Goal: Transaction & Acquisition: Download file/media

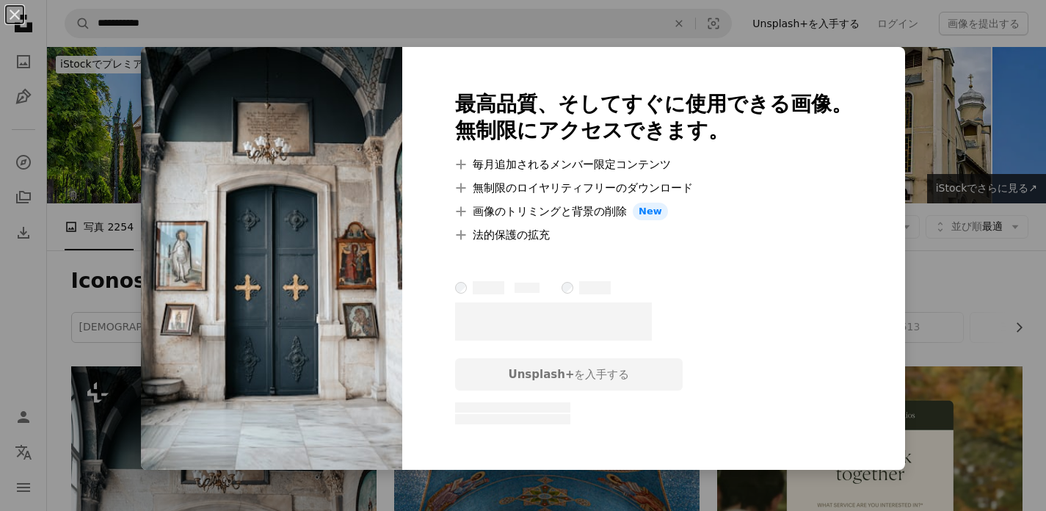
scroll to position [388, 0]
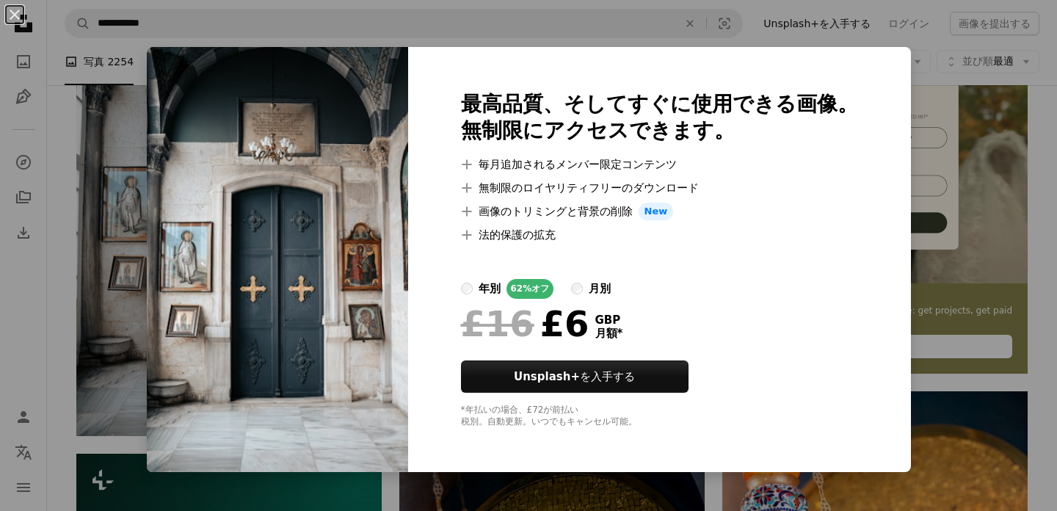
click at [954, 176] on div "An X shape 最高品質、そしてすぐに使用できる画像。 無制限にアクセスできます。 A plus sign 毎月追加されるメンバー限定コンテンツ A p…" at bounding box center [528, 255] width 1057 height 511
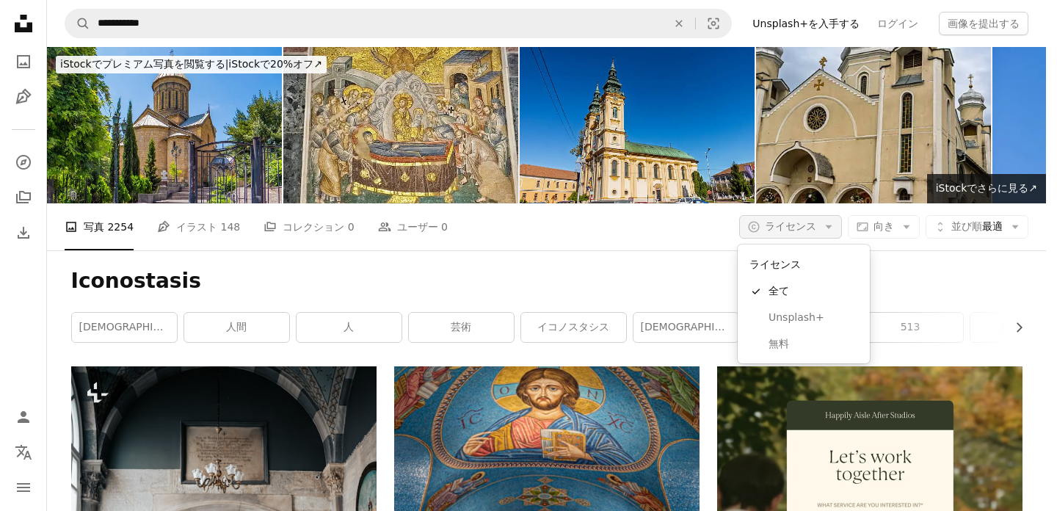
click at [824, 234] on button "A copyright icon © ライセンス Arrow down" at bounding box center [790, 226] width 103 height 23
click at [776, 344] on span "無料" at bounding box center [813, 344] width 90 height 15
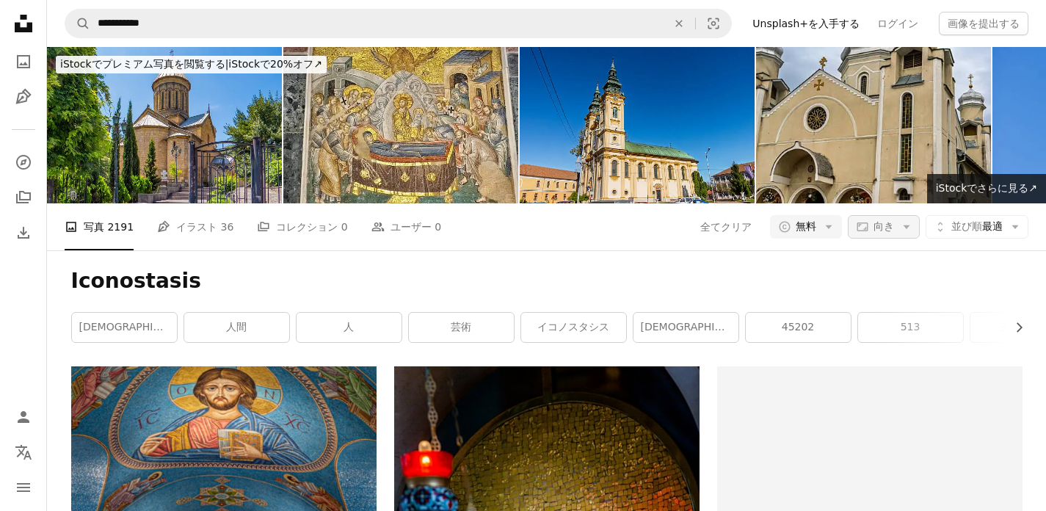
click at [864, 236] on button "Aspect ratio 向き Arrow down" at bounding box center [884, 226] width 72 height 23
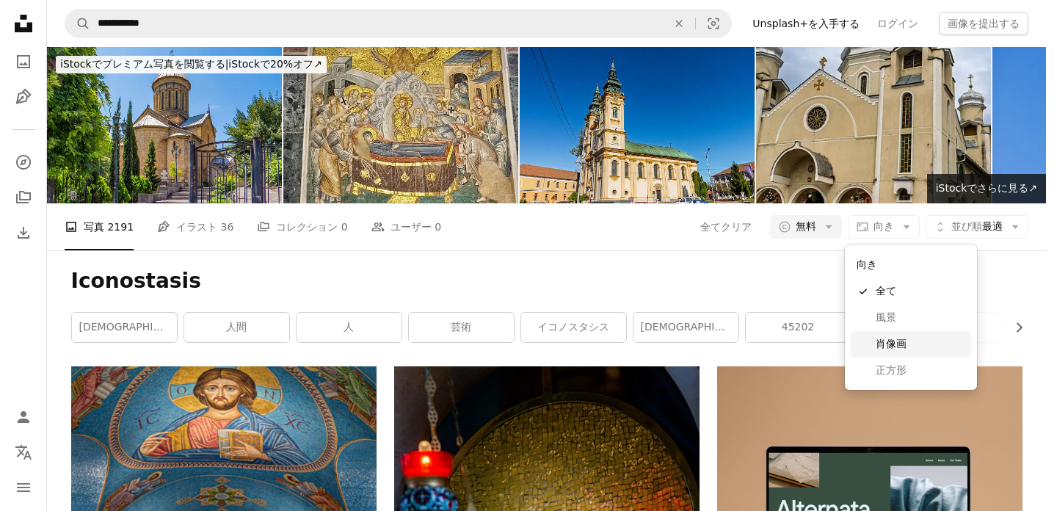
click at [898, 339] on span "肖像画" at bounding box center [920, 344] width 90 height 15
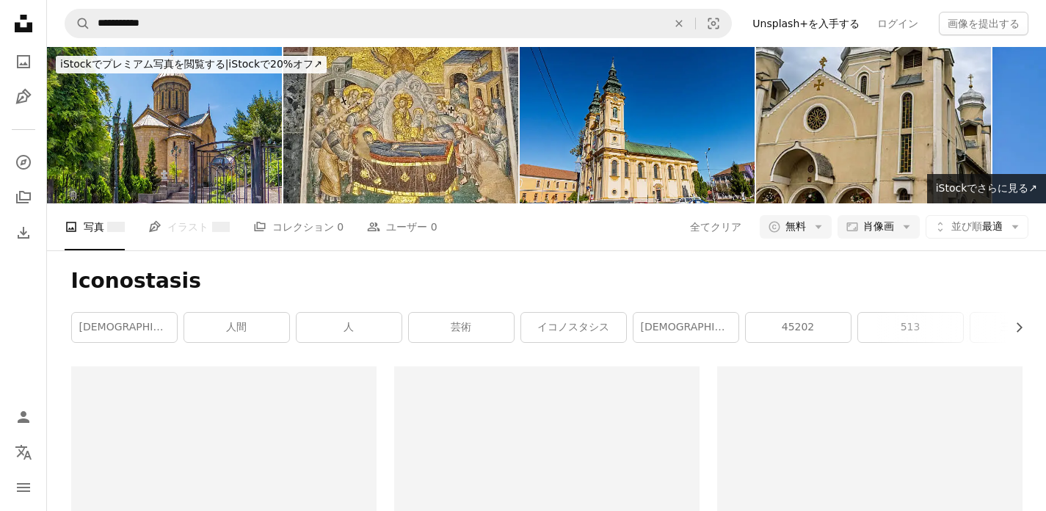
click at [525, 266] on div "Iconostasis Chevron right [DEMOGRAPHIC_DATA] 人間 人 芸術 イコノスタシス 教会 45202 513 三位 一体…" at bounding box center [547, 308] width 986 height 116
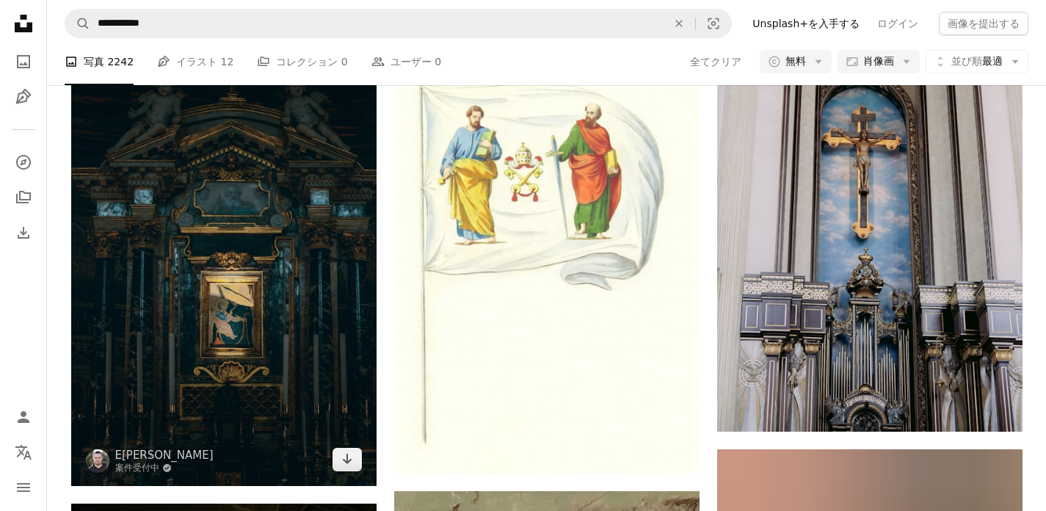
scroll to position [1863, 0]
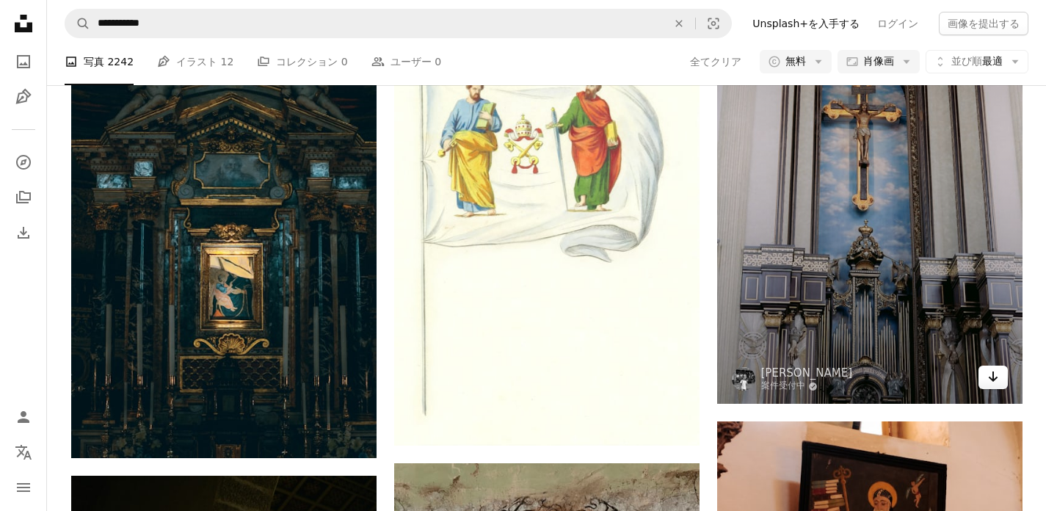
click at [991, 387] on link "Arrow pointing down" at bounding box center [992, 376] width 29 height 23
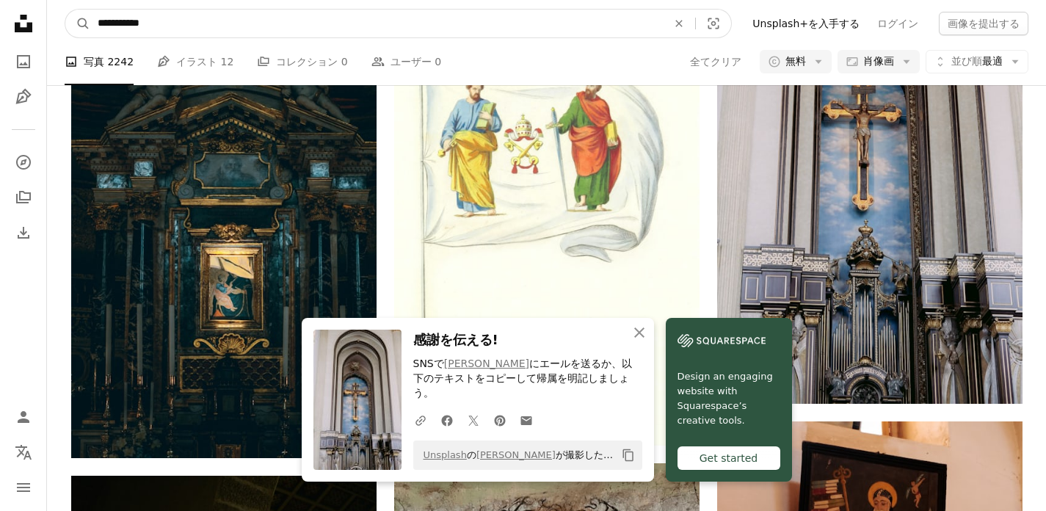
drag, startPoint x: 160, startPoint y: 15, endPoint x: 150, endPoint y: 15, distance: 10.3
click at [150, 15] on input "**********" at bounding box center [376, 24] width 572 height 28
drag, startPoint x: 172, startPoint y: 22, endPoint x: 17, endPoint y: 20, distance: 155.6
click at [18, 20] on div "**********" at bounding box center [523, 363] width 1046 height 4453
paste input "****"
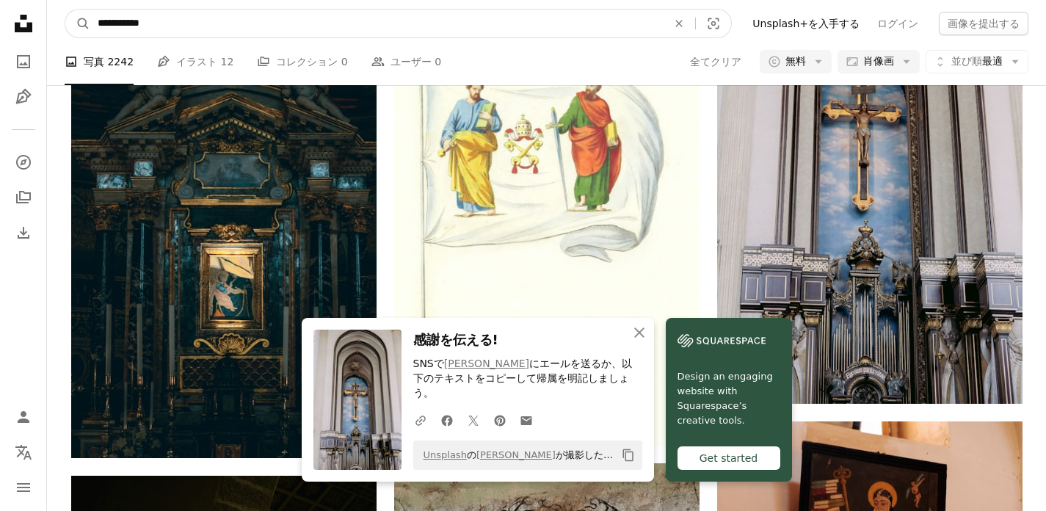
type input "**********"
click button "A magnifying glass" at bounding box center [77, 24] width 25 height 28
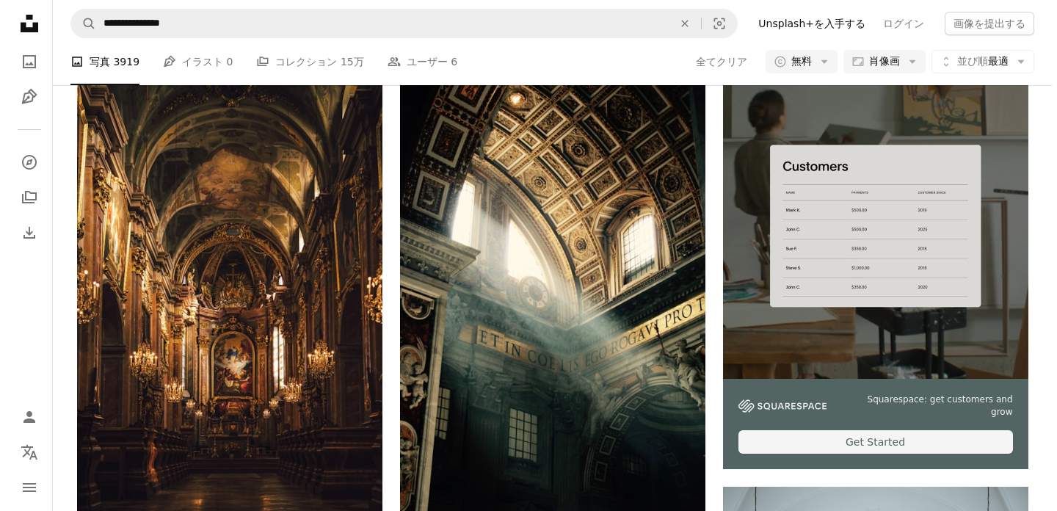
scroll to position [312, 0]
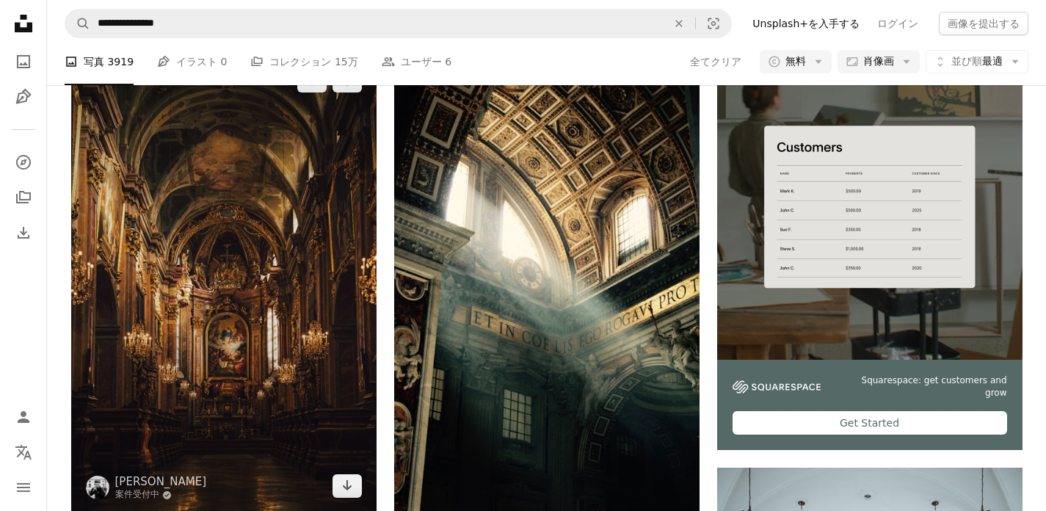
click at [272, 326] on img at bounding box center [223, 283] width 305 height 458
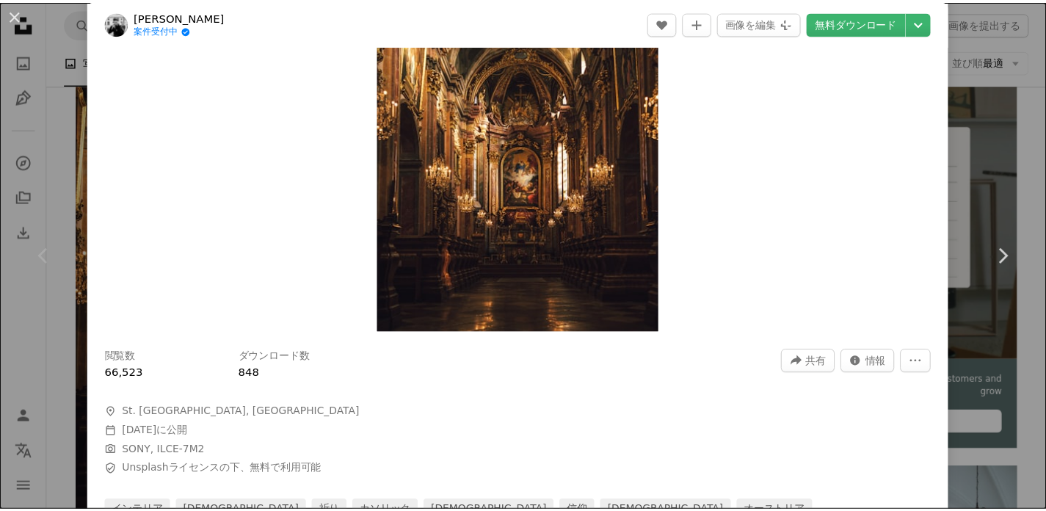
scroll to position [346, 0]
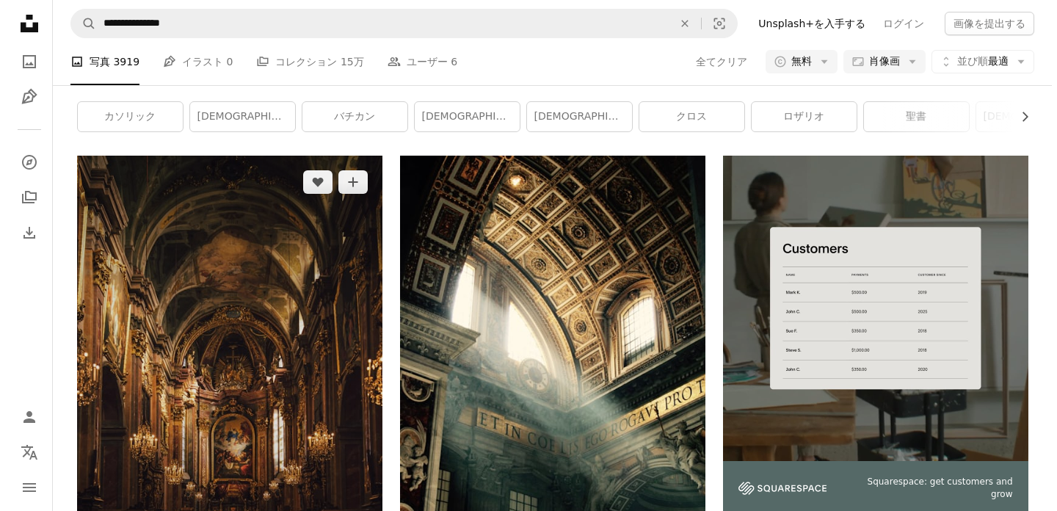
scroll to position [216, 0]
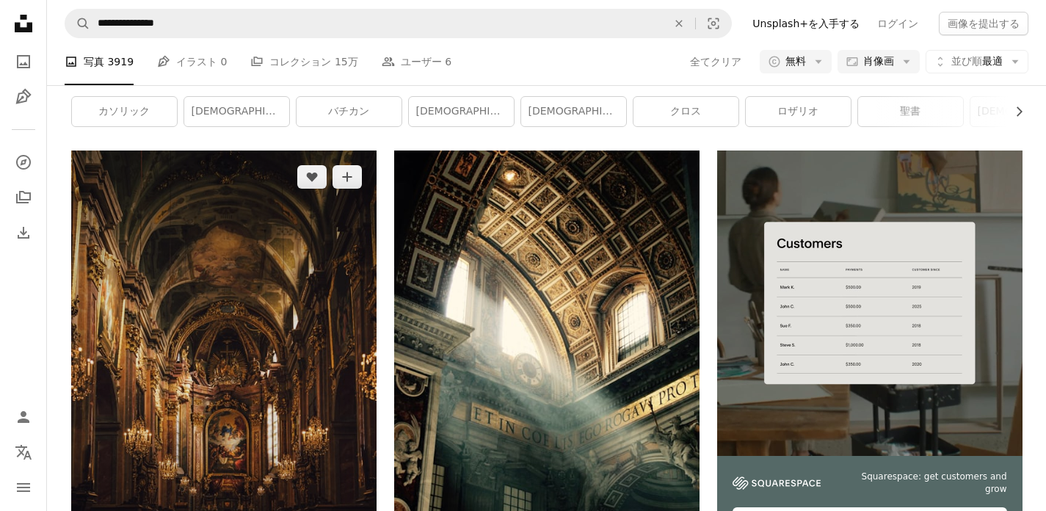
click at [215, 308] on img at bounding box center [223, 379] width 305 height 458
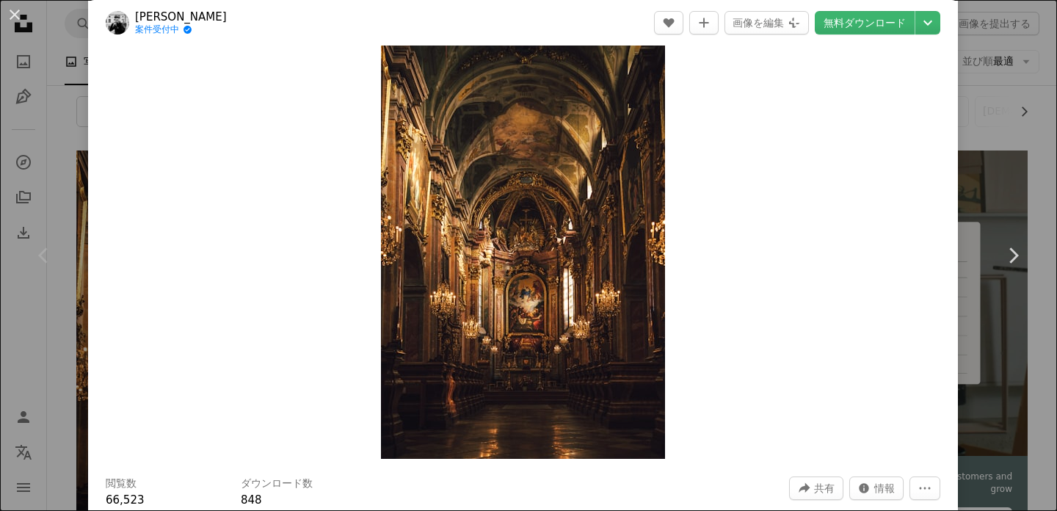
scroll to position [33, 0]
click at [871, 21] on link "無料ダウンロード" at bounding box center [865, 22] width 100 height 23
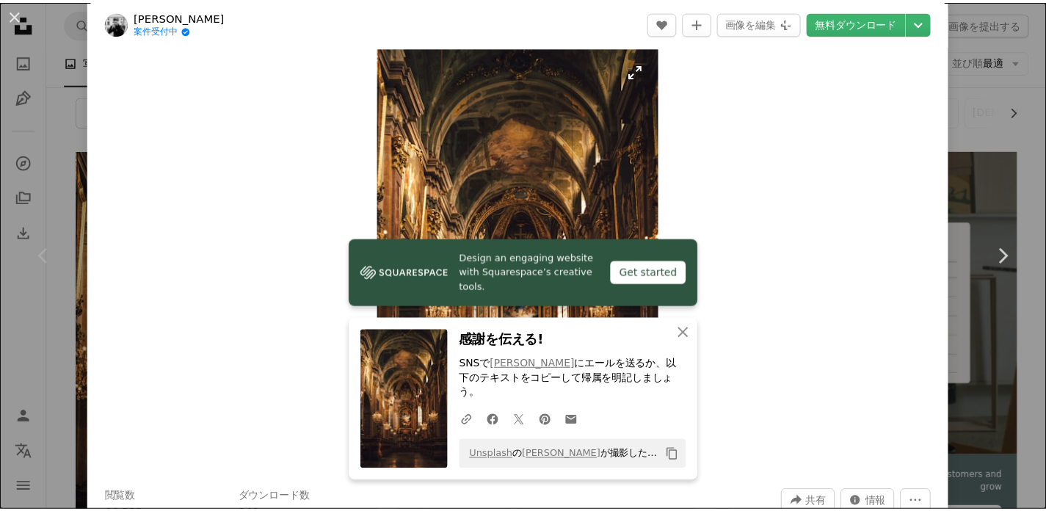
scroll to position [0, 0]
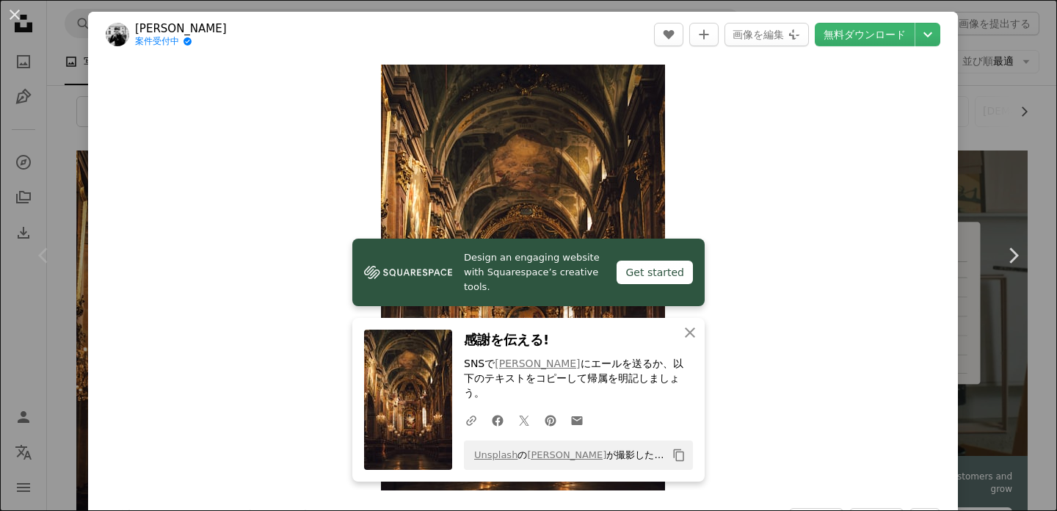
click at [1016, 119] on div "An X shape Chevron left Chevron right [PERSON_NAME] 案件受付中 A checkmark inside of…" at bounding box center [528, 255] width 1057 height 511
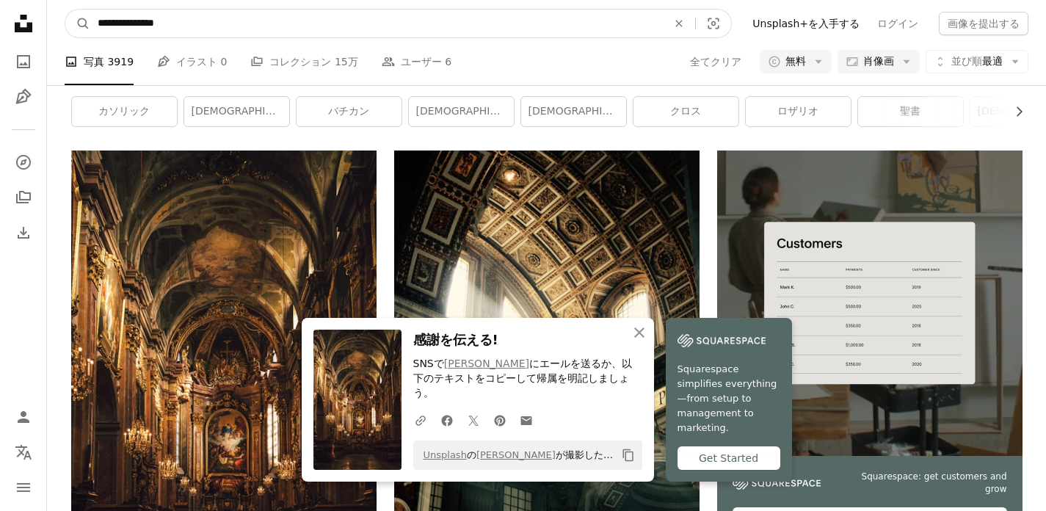
drag, startPoint x: 227, startPoint y: 27, endPoint x: 37, endPoint y: 27, distance: 190.1
paste input "**"
type input "**********"
click button "A magnifying glass" at bounding box center [77, 24] width 25 height 28
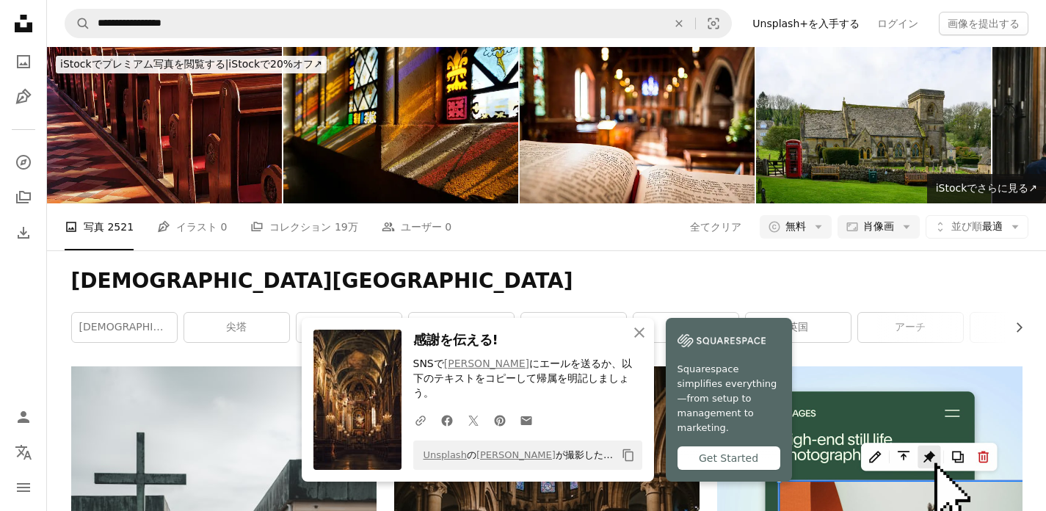
click at [142, 134] on img at bounding box center [164, 125] width 235 height 156
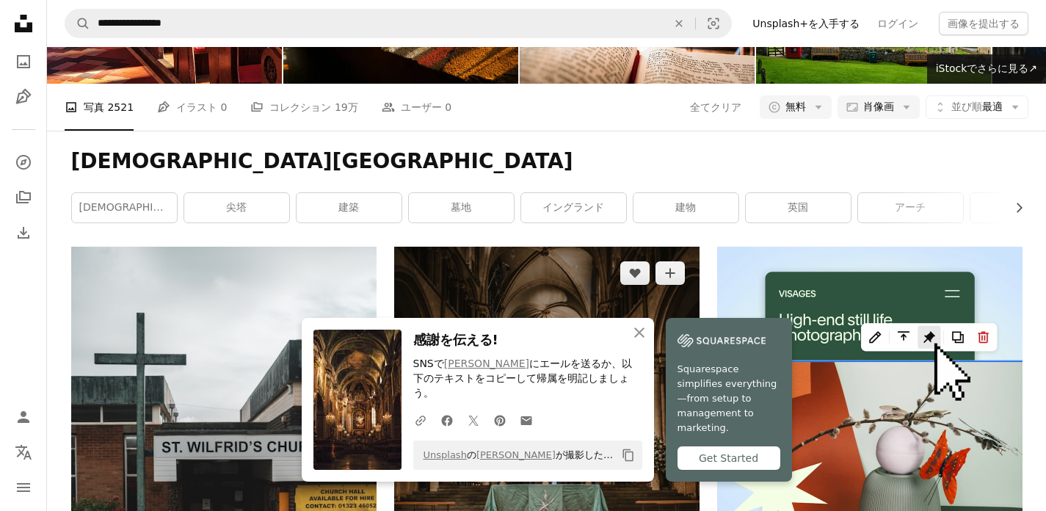
scroll to position [399, 0]
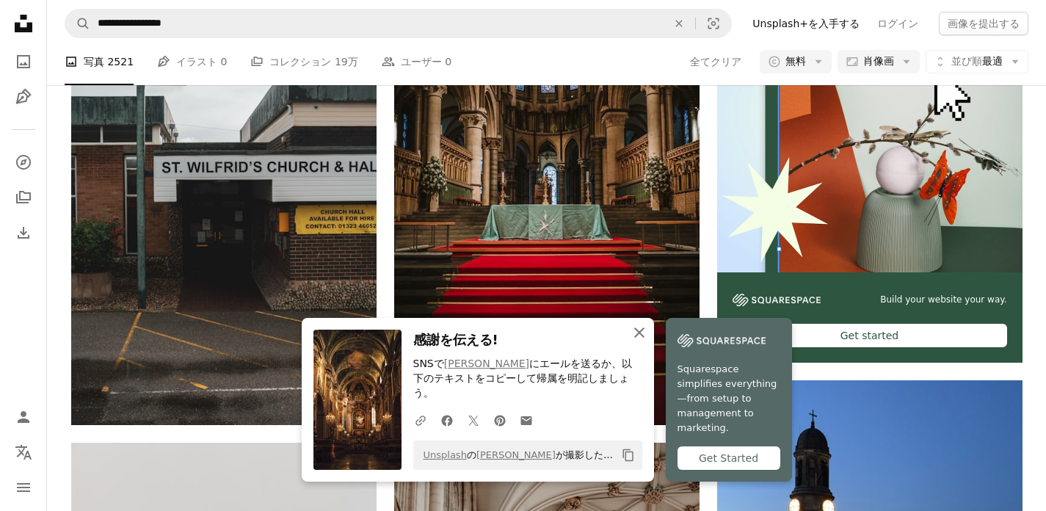
click at [639, 332] on icon "button" at bounding box center [639, 332] width 10 height 10
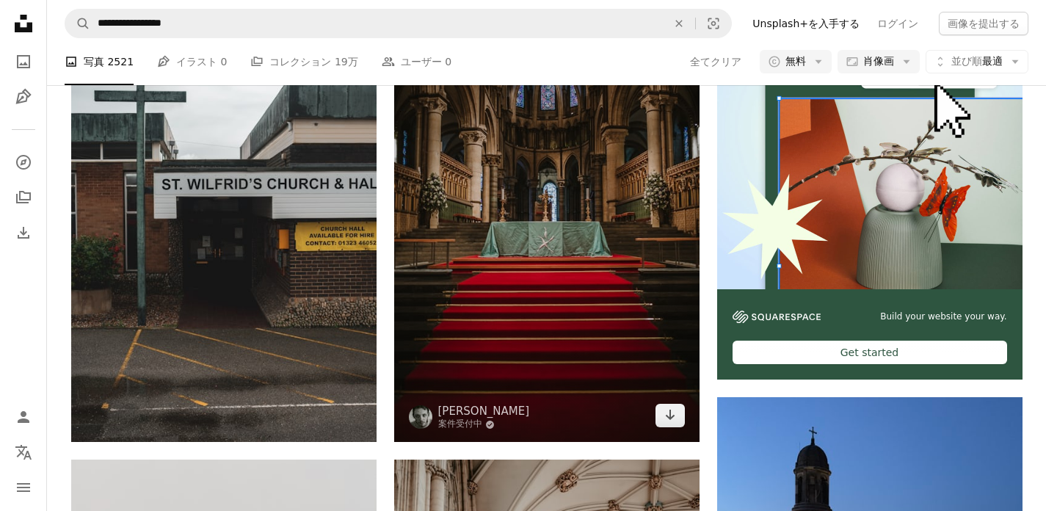
scroll to position [367, 0]
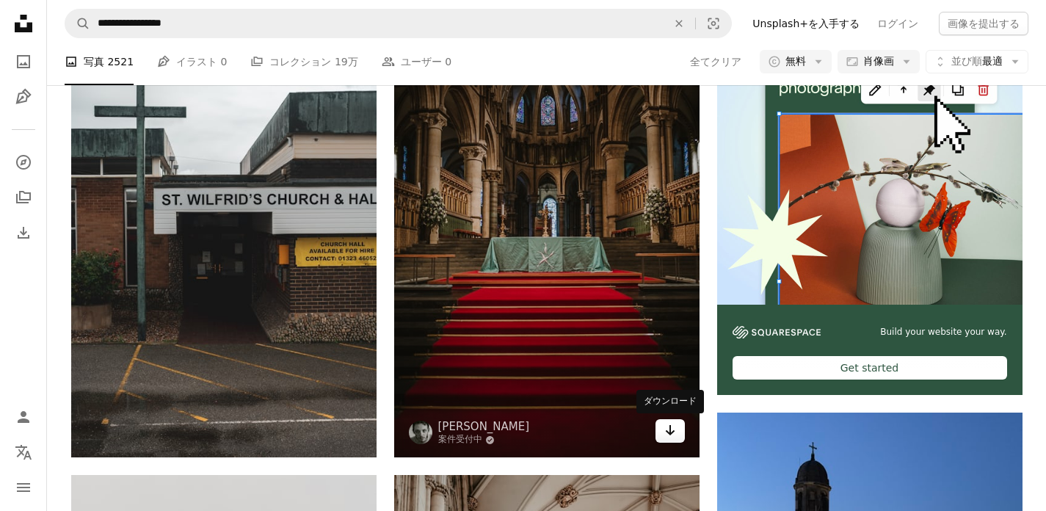
click at [677, 426] on link "Arrow pointing down" at bounding box center [669, 430] width 29 height 23
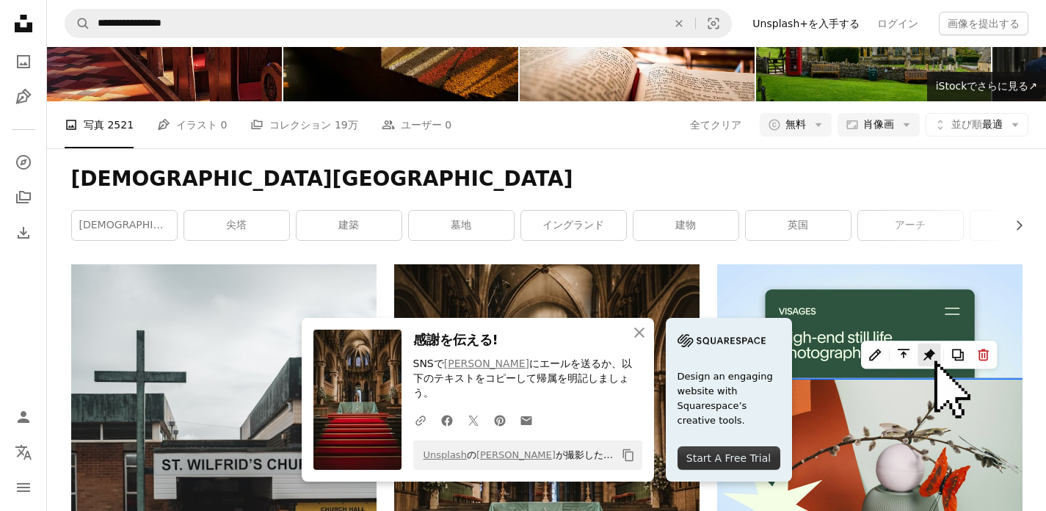
scroll to position [0, 0]
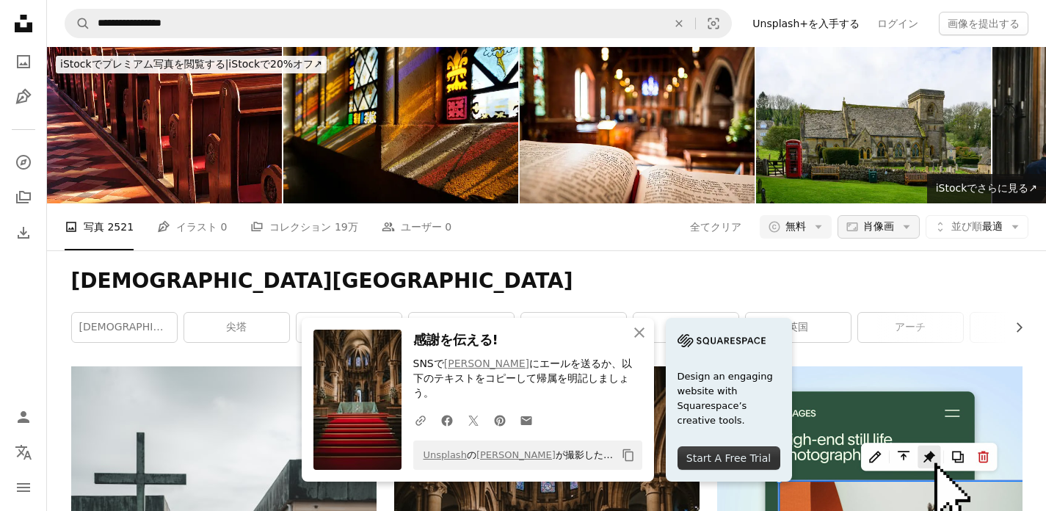
click at [863, 222] on span "肖像画" at bounding box center [878, 226] width 31 height 15
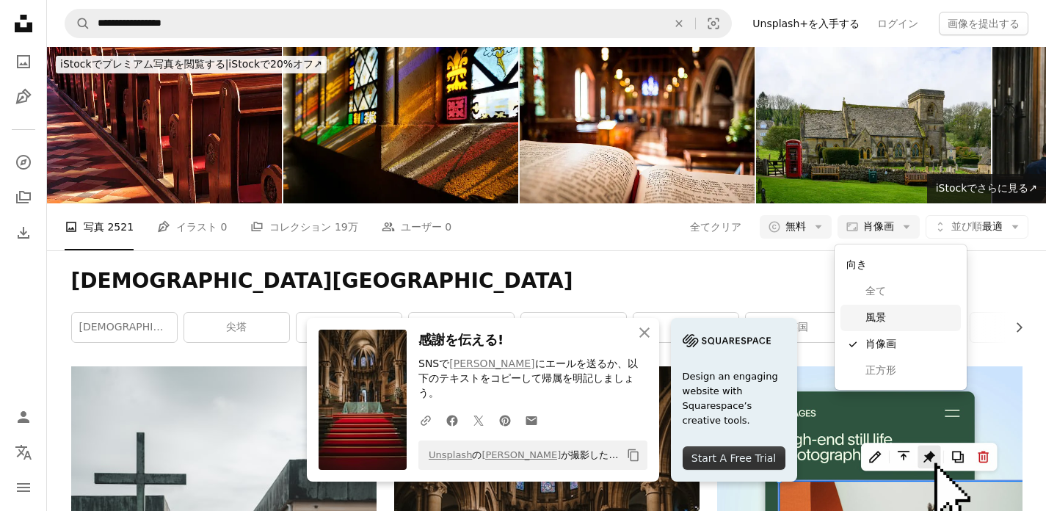
click at [868, 311] on span "風景" at bounding box center [910, 317] width 90 height 15
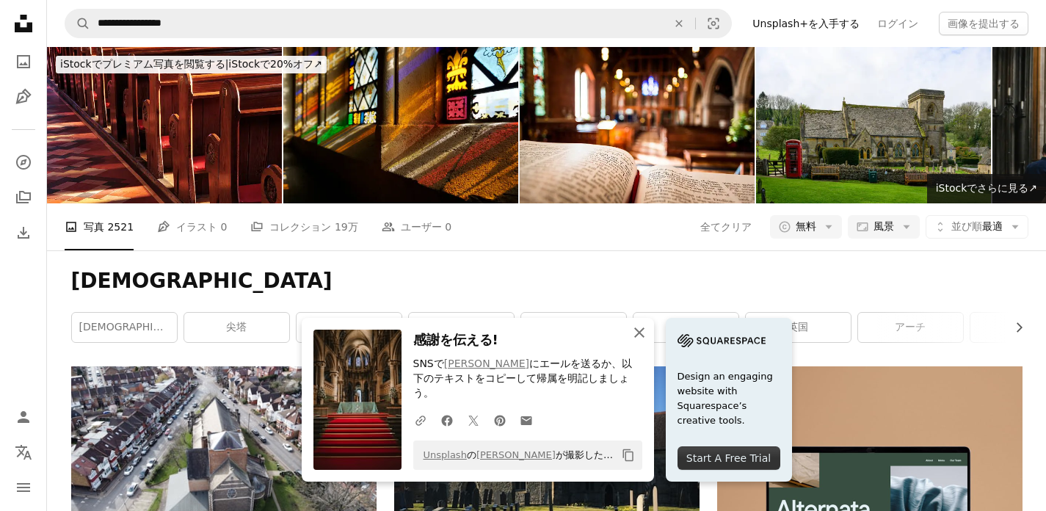
click at [648, 335] on button "An X shape 閉じる" at bounding box center [638, 332] width 29 height 29
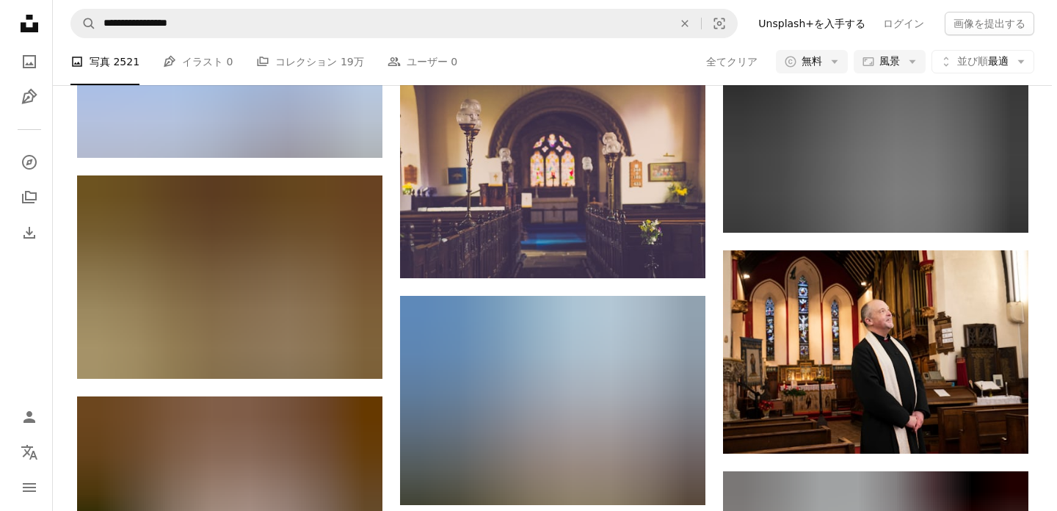
scroll to position [759, 0]
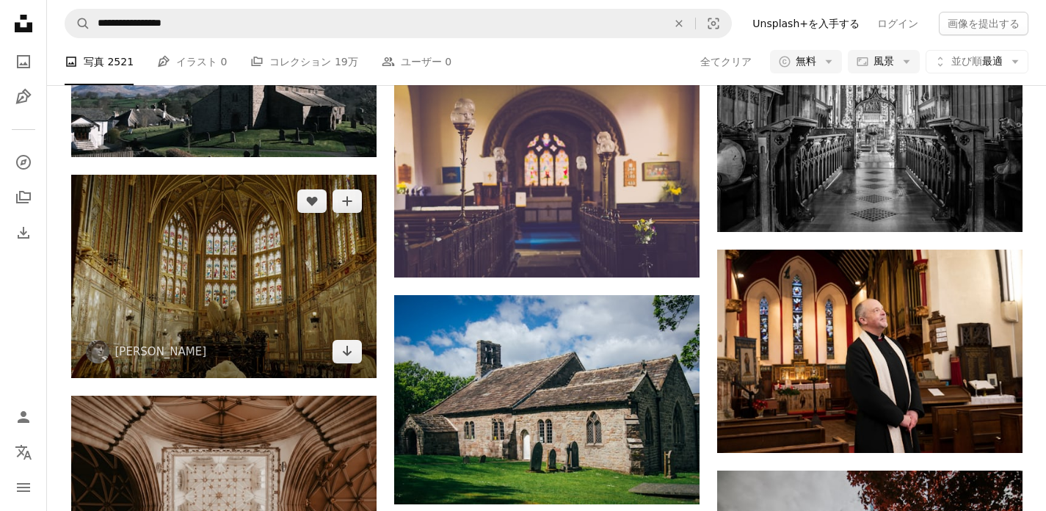
click at [354, 307] on img at bounding box center [223, 276] width 305 height 203
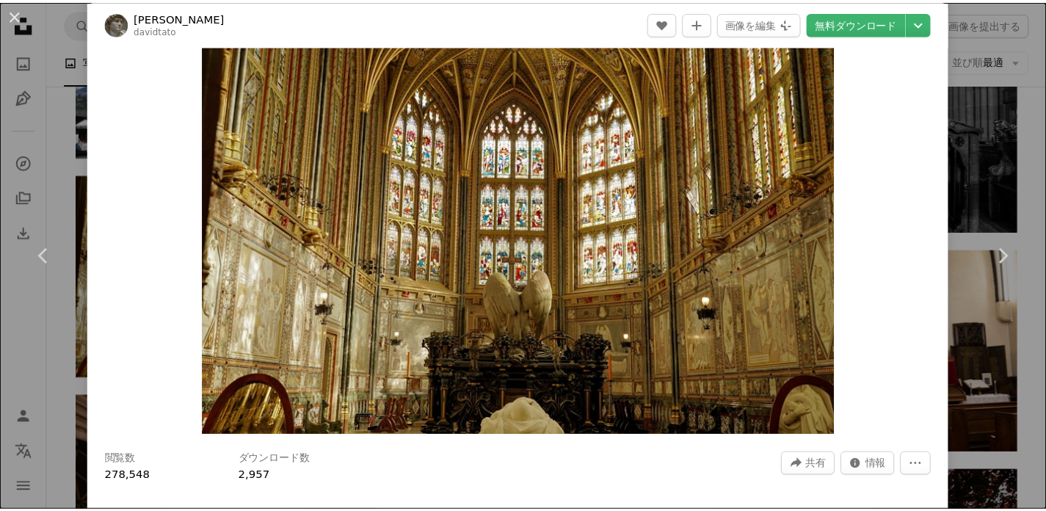
scroll to position [172, 0]
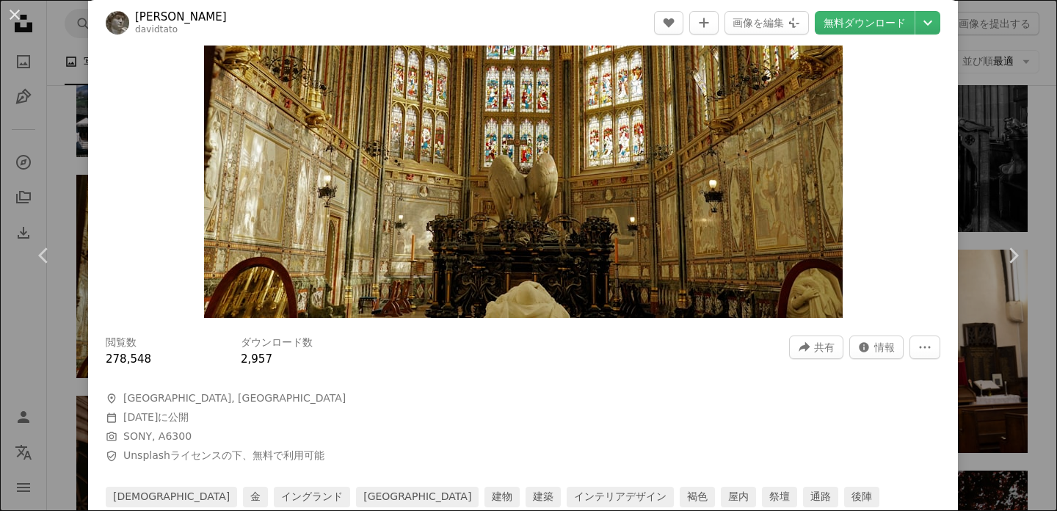
click at [875, 140] on div "Zoom in" at bounding box center [523, 105] width 870 height 440
click at [993, 145] on div "An X shape Chevron left Chevron right [PERSON_NAME] davidtato A heart A plus si…" at bounding box center [528, 255] width 1057 height 511
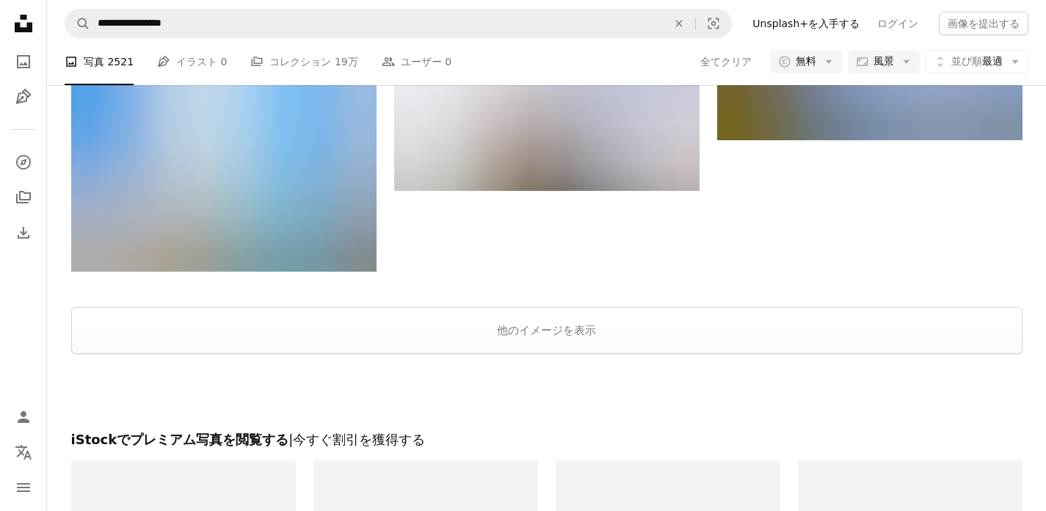
scroll to position [2106, 0]
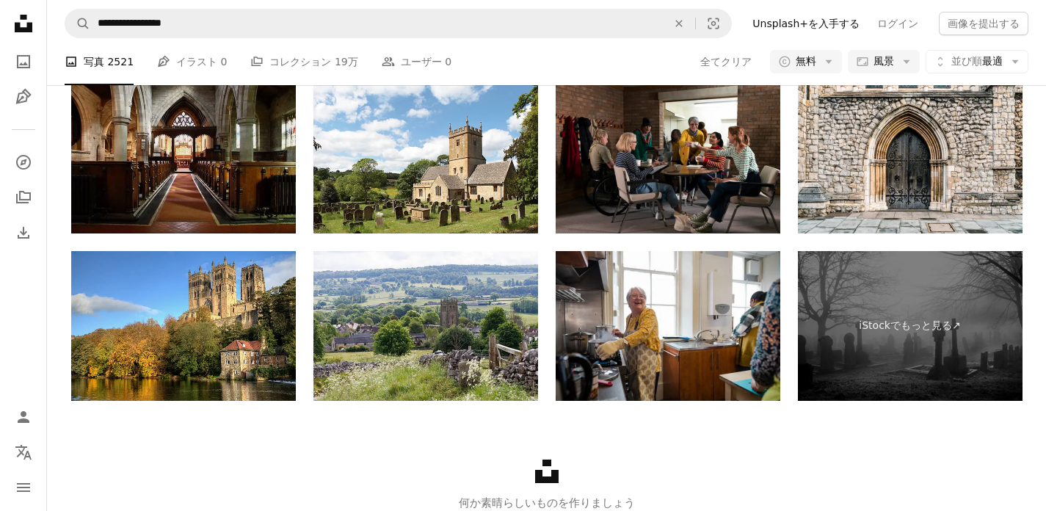
click at [189, 152] on img at bounding box center [183, 159] width 225 height 150
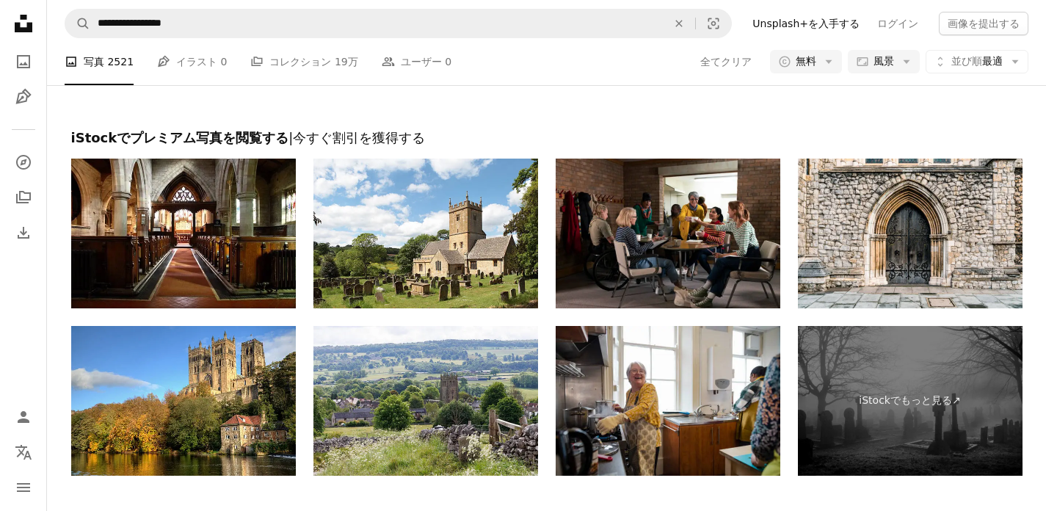
scroll to position [1845, 0]
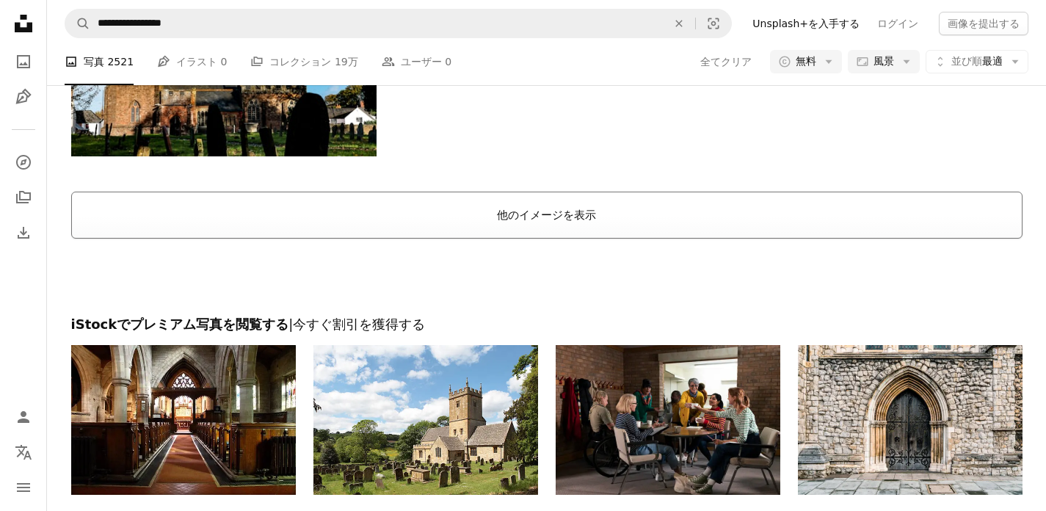
click at [547, 211] on button "他のイメージを表示" at bounding box center [546, 215] width 951 height 47
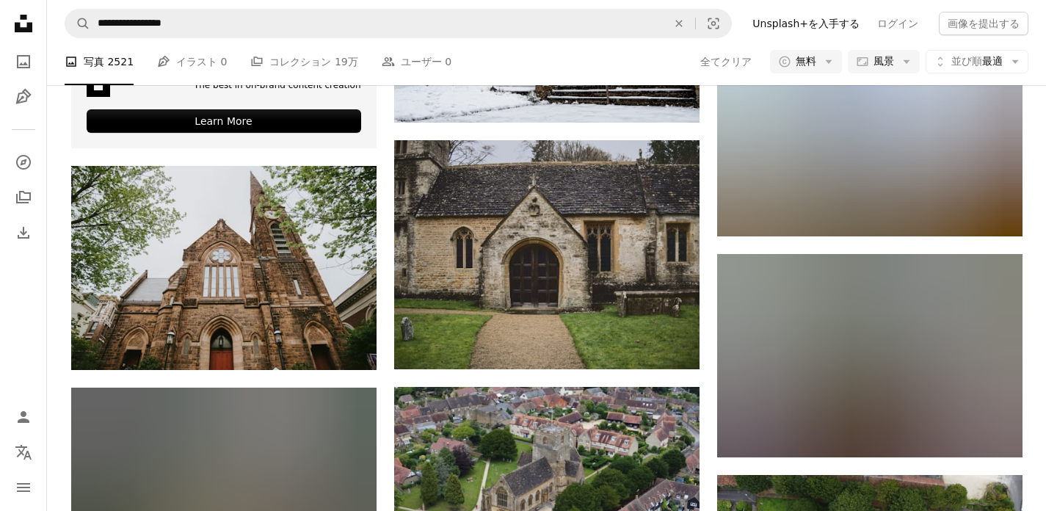
scroll to position [2773, 0]
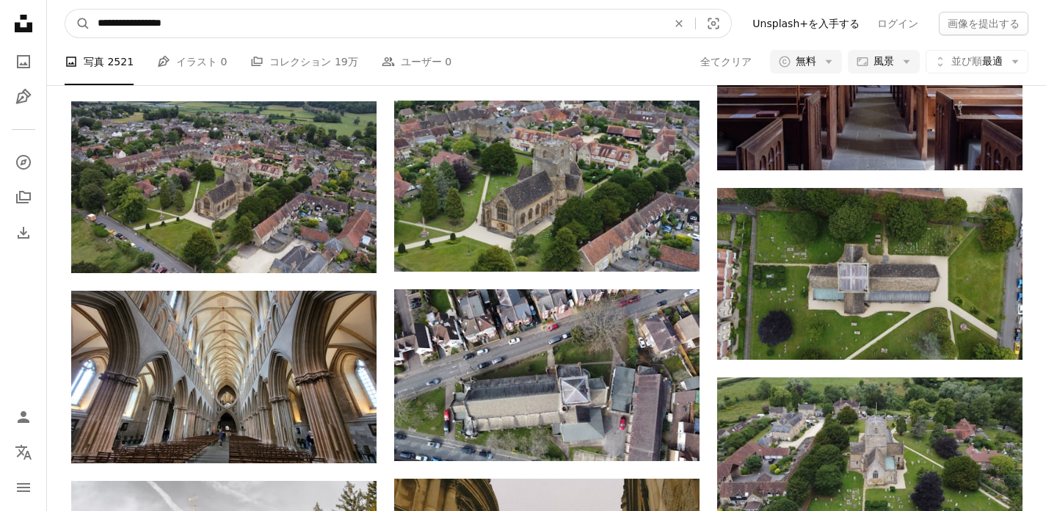
drag, startPoint x: 190, startPoint y: 23, endPoint x: 40, endPoint y: 18, distance: 150.5
type input "*"
type input "**********"
click button "A magnifying glass" at bounding box center [77, 24] width 25 height 28
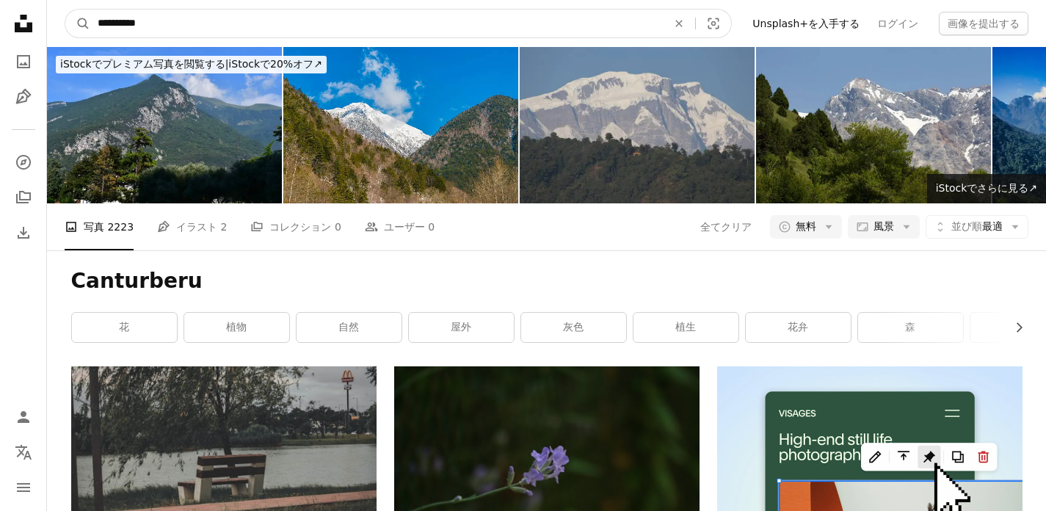
click at [208, 21] on input "**********" at bounding box center [376, 24] width 572 height 28
type input "**********"
click button "A magnifying glass" at bounding box center [77, 24] width 25 height 28
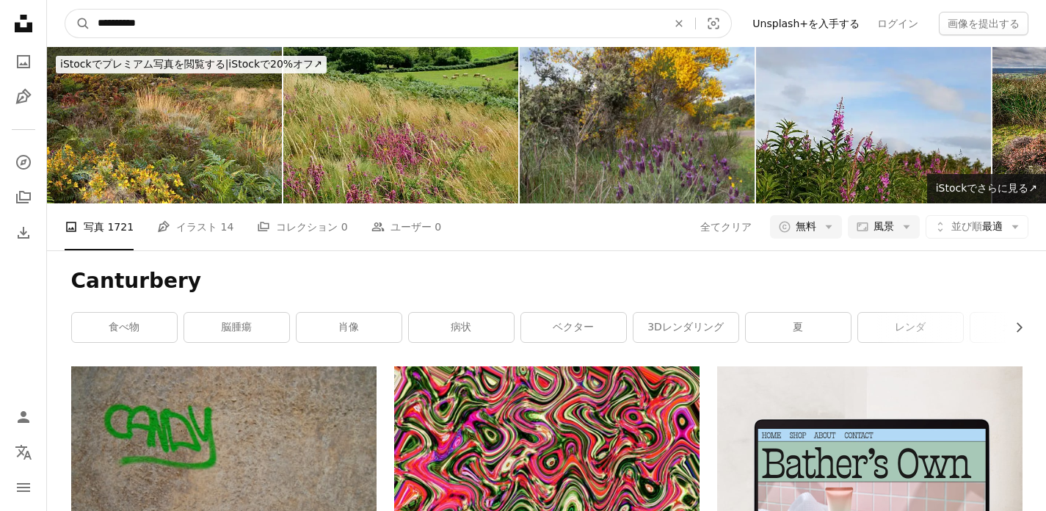
drag, startPoint x: 198, startPoint y: 22, endPoint x: 21, endPoint y: 18, distance: 176.9
paste input "サイト内でビジュアルを探す"
type input "**********"
click button "A magnifying glass" at bounding box center [77, 24] width 25 height 28
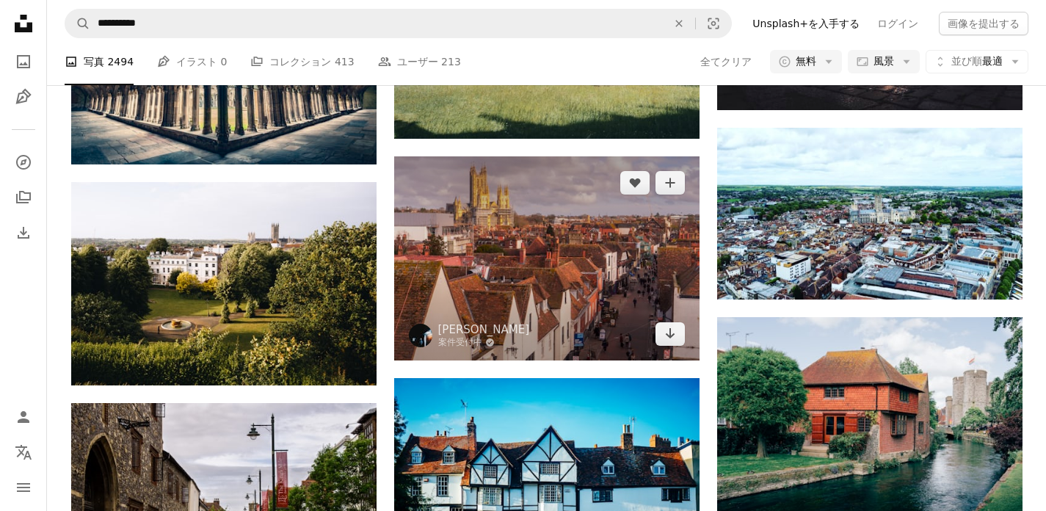
scroll to position [884, 0]
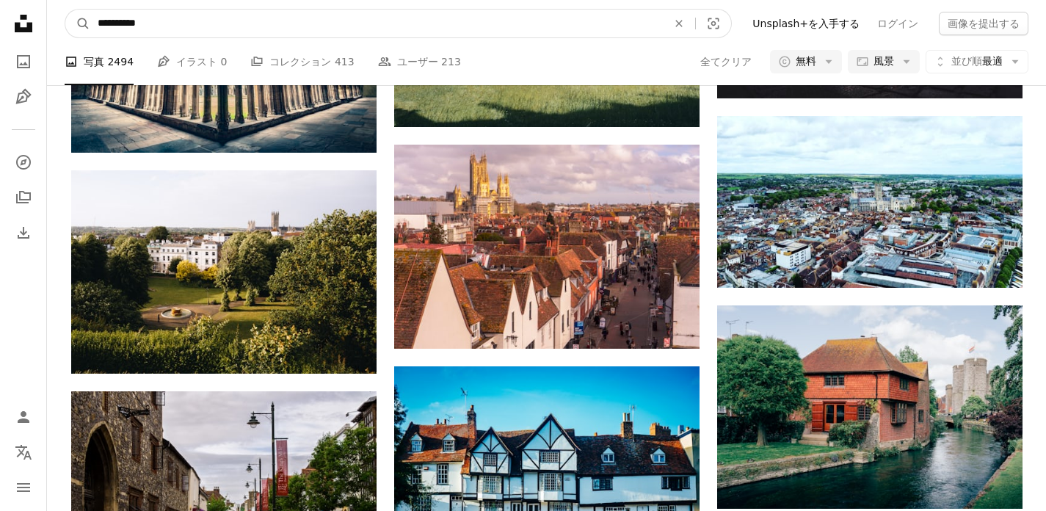
click at [318, 21] on input "**********" at bounding box center [376, 24] width 572 height 28
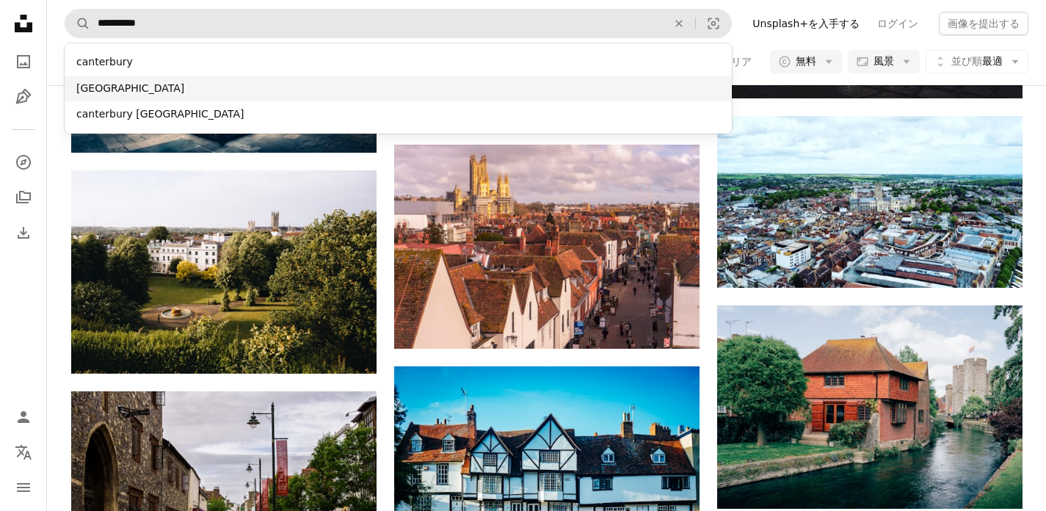
click at [237, 95] on div "[GEOGRAPHIC_DATA]" at bounding box center [398, 89] width 667 height 26
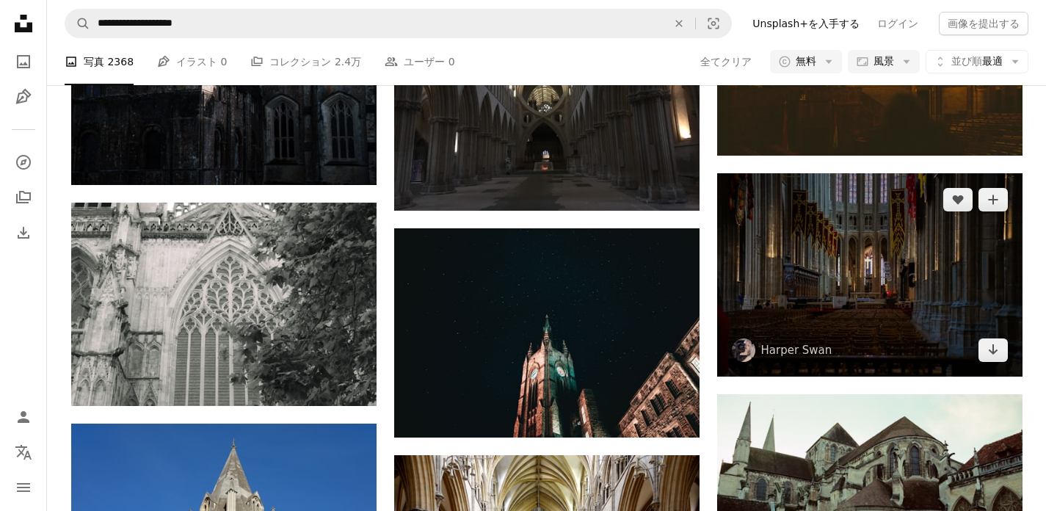
click at [864, 329] on img at bounding box center [869, 274] width 305 height 203
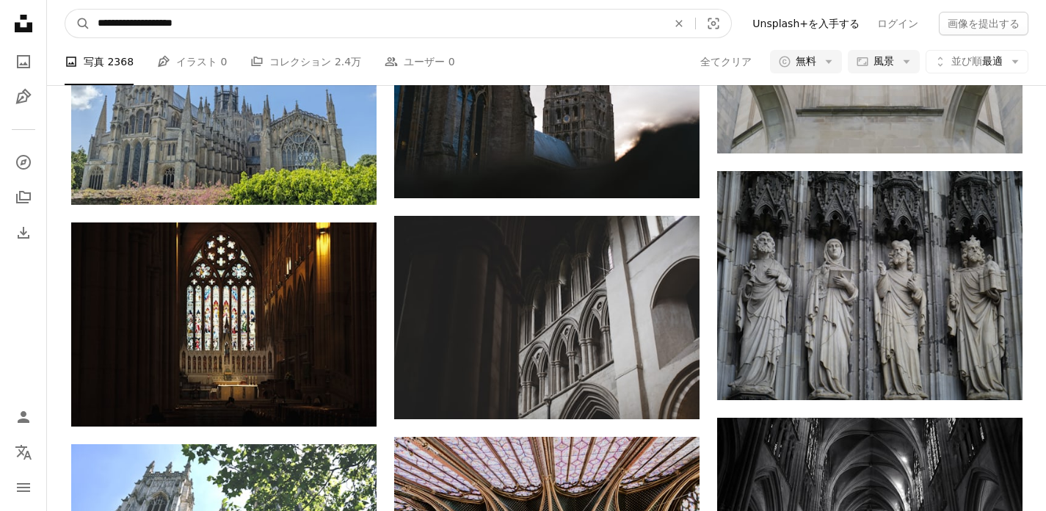
drag, startPoint x: 286, startPoint y: 27, endPoint x: -11, endPoint y: 25, distance: 297.2
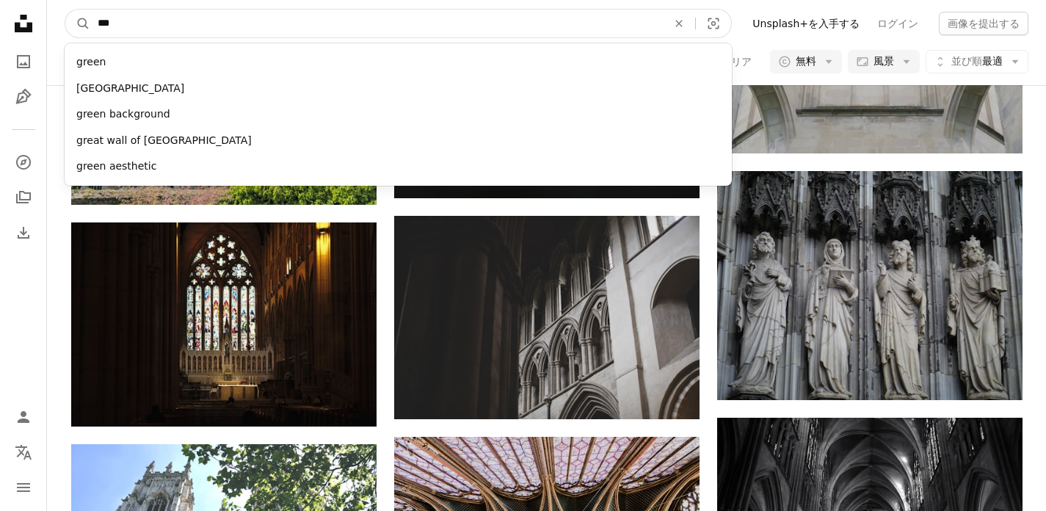
drag, startPoint x: 147, startPoint y: 26, endPoint x: 136, endPoint y: 19, distance: 12.2
click at [136, 19] on input "***" at bounding box center [376, 24] width 572 height 28
paste input "**********"
type input "**********"
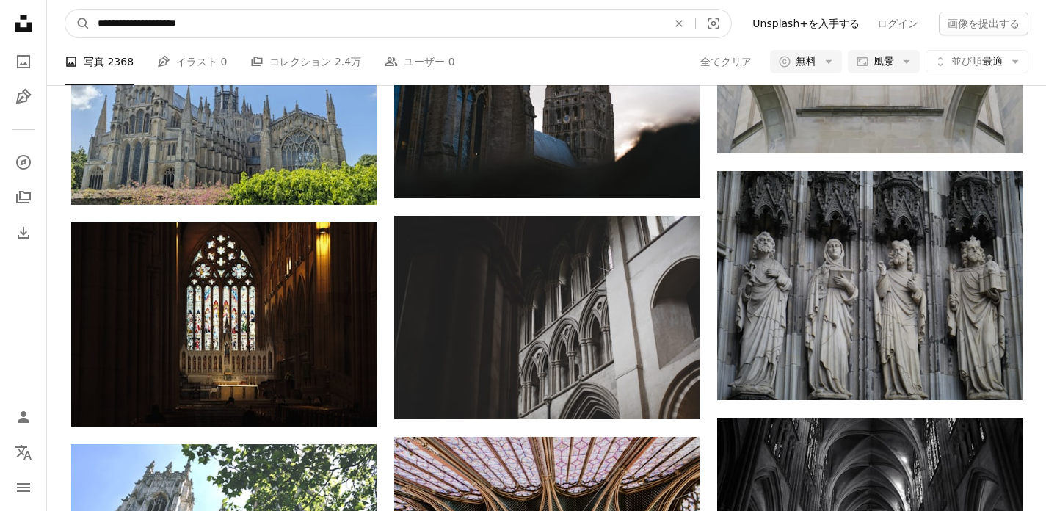
click button "A magnifying glass" at bounding box center [77, 24] width 25 height 28
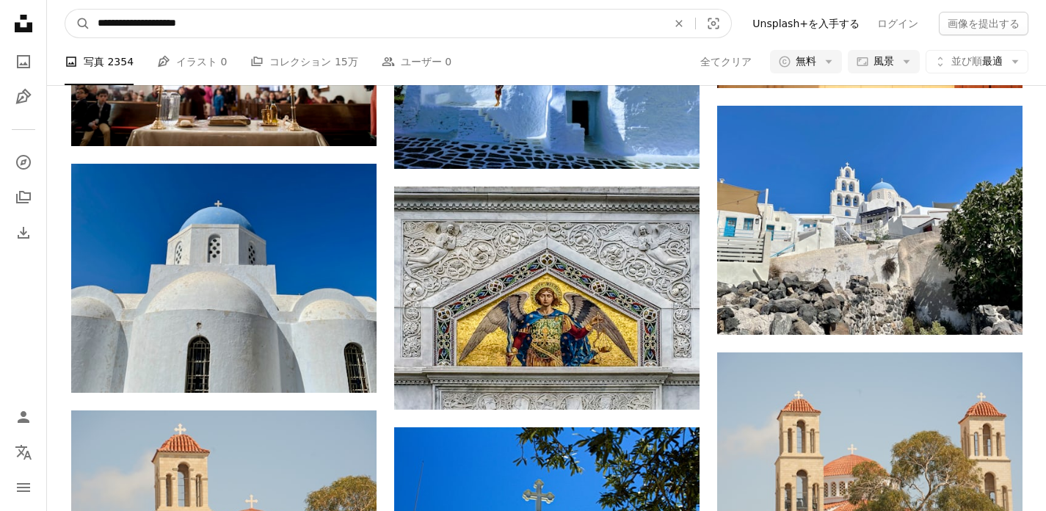
drag, startPoint x: 44, startPoint y: 18, endPoint x: -48, endPoint y: 18, distance: 91.7
paste input "サイト内でビジュアルを探す"
type input "**********"
click button "A magnifying glass" at bounding box center [77, 24] width 25 height 28
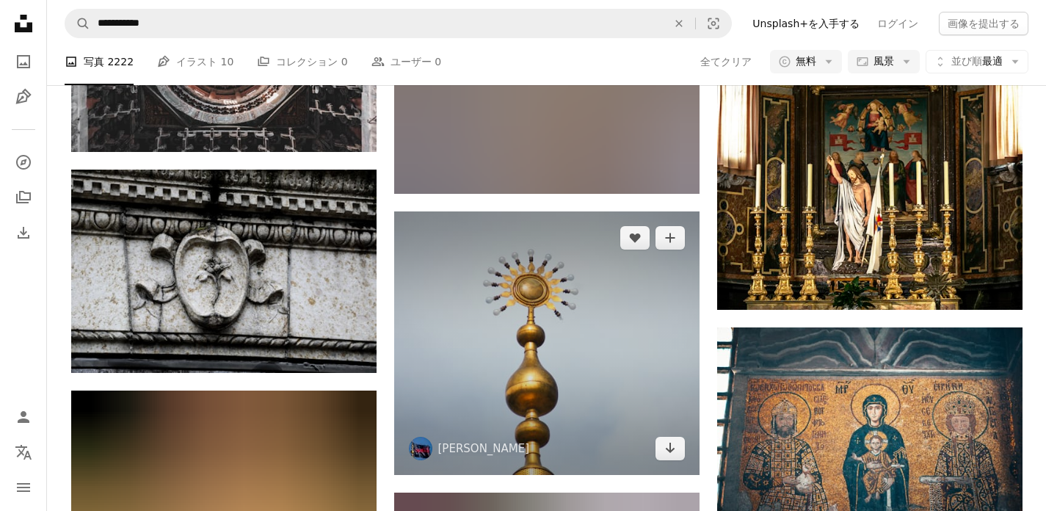
scroll to position [3505, 0]
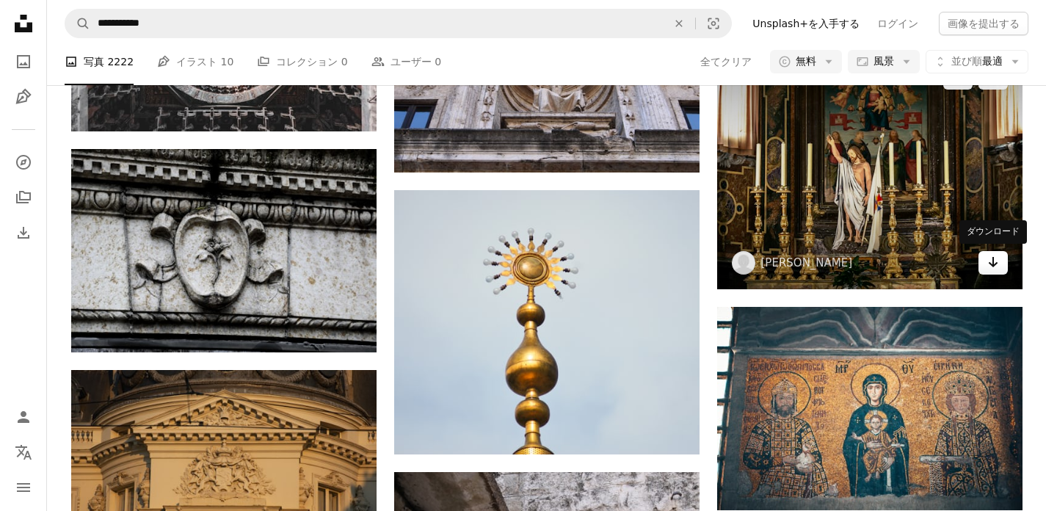
click at [991, 263] on icon "ダウンロード" at bounding box center [993, 262] width 10 height 10
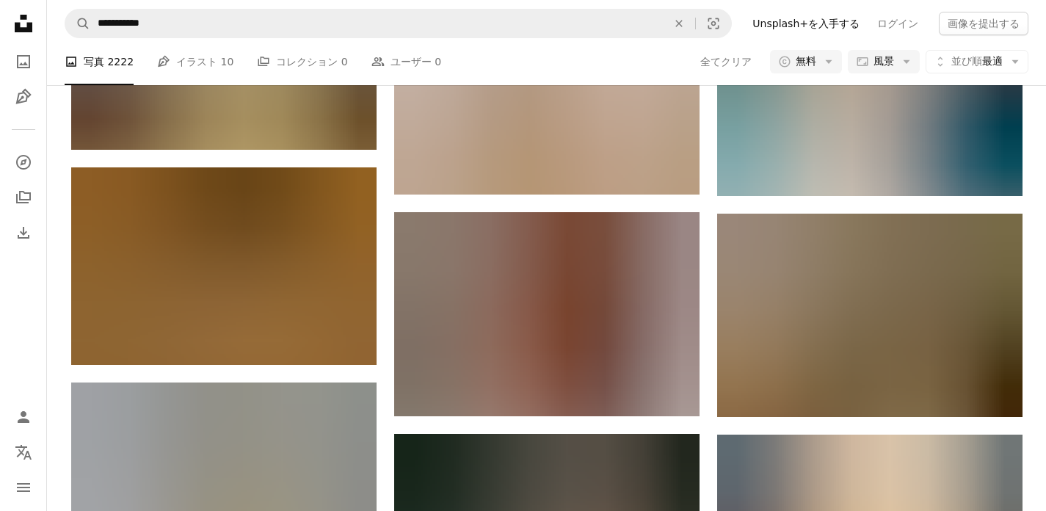
scroll to position [4971, 0]
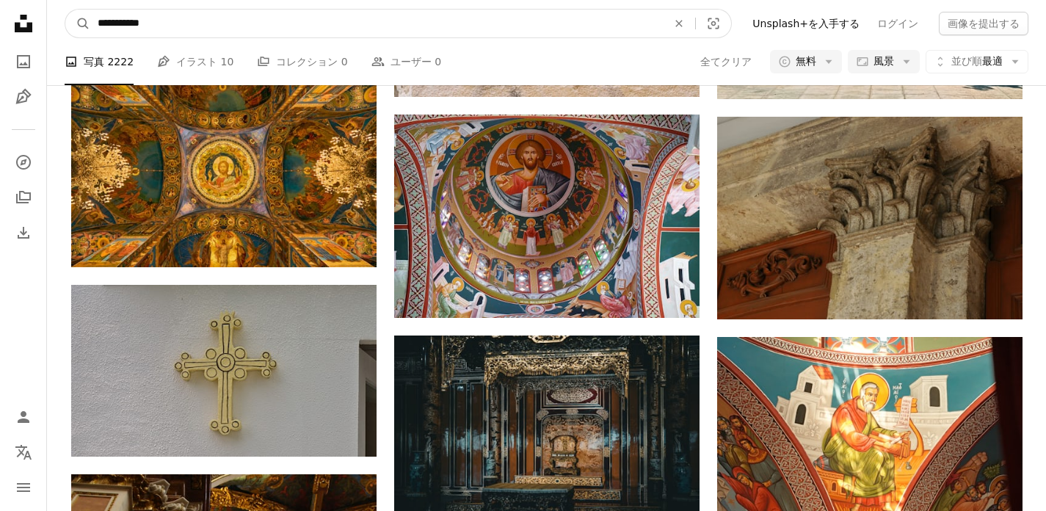
drag, startPoint x: 96, startPoint y: 14, endPoint x: -25, endPoint y: 11, distance: 121.1
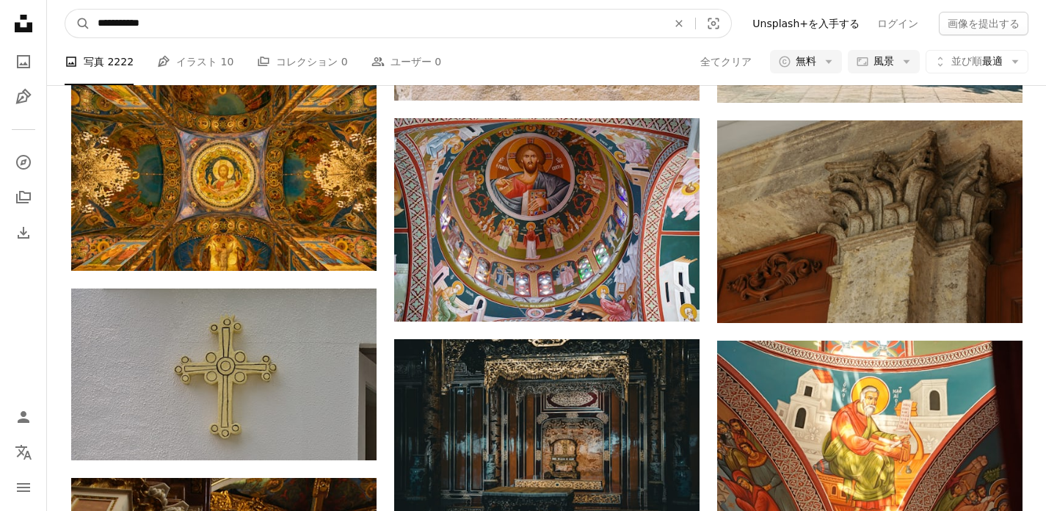
paste input "****"
type input "**********"
click button "A magnifying glass" at bounding box center [77, 24] width 25 height 28
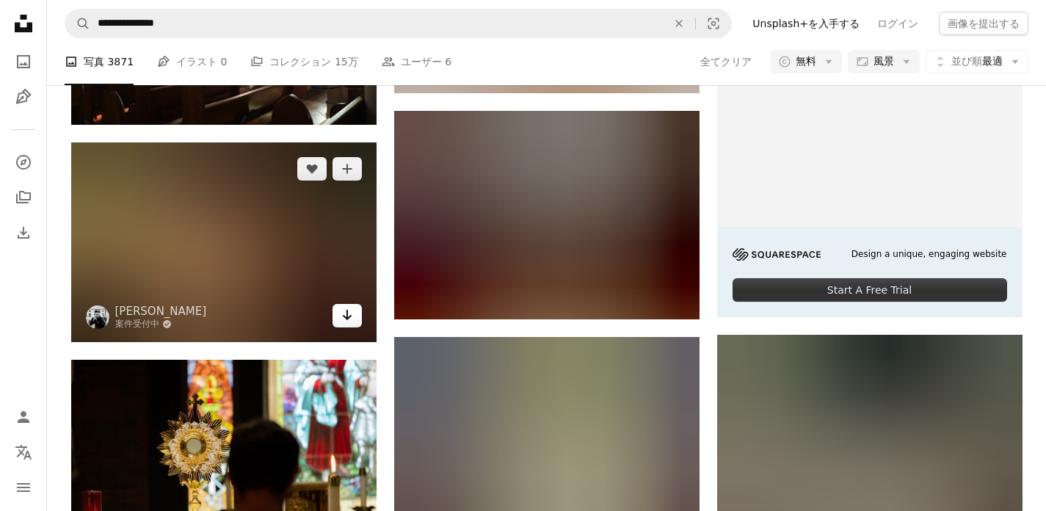
scroll to position [446, 0]
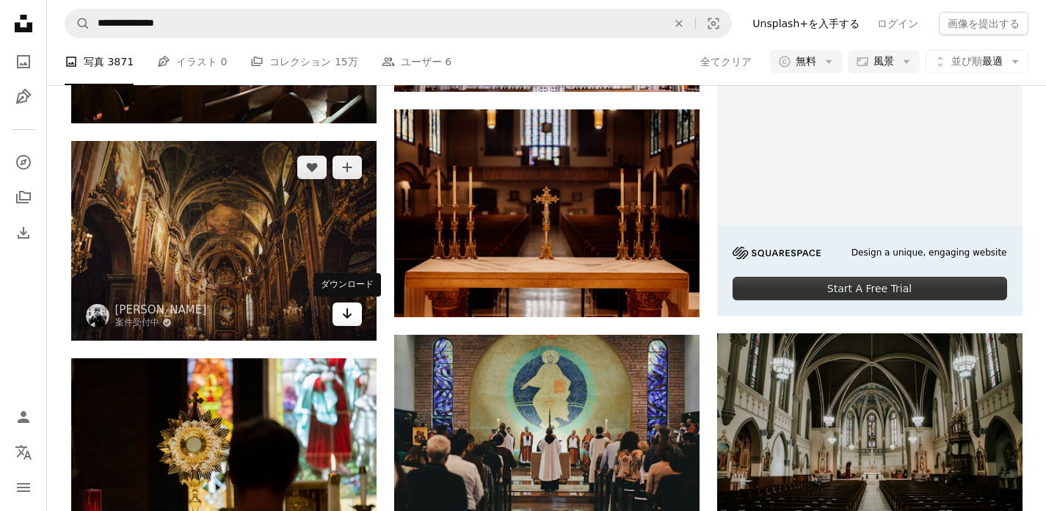
click at [351, 319] on icon "Arrow pointing down" at bounding box center [347, 314] width 12 height 18
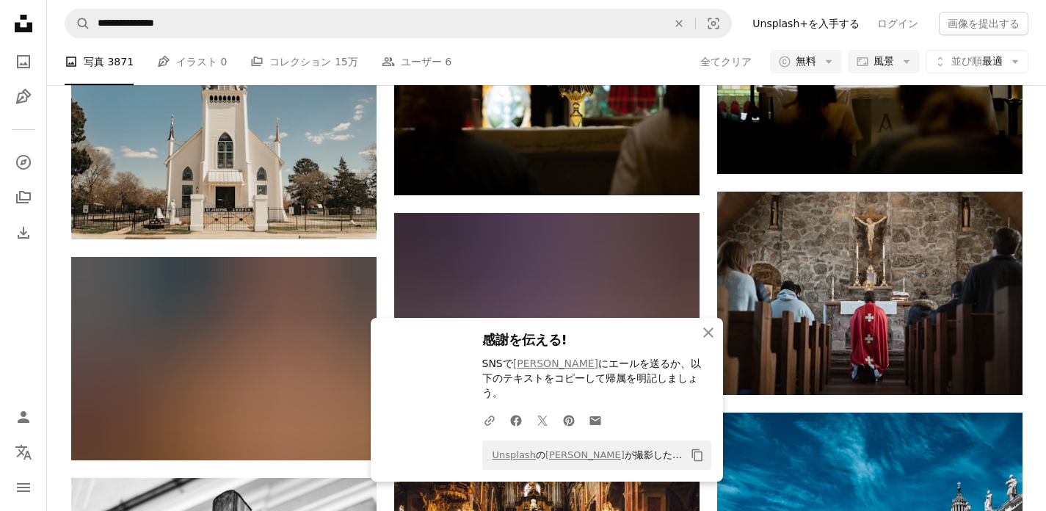
scroll to position [1035, 0]
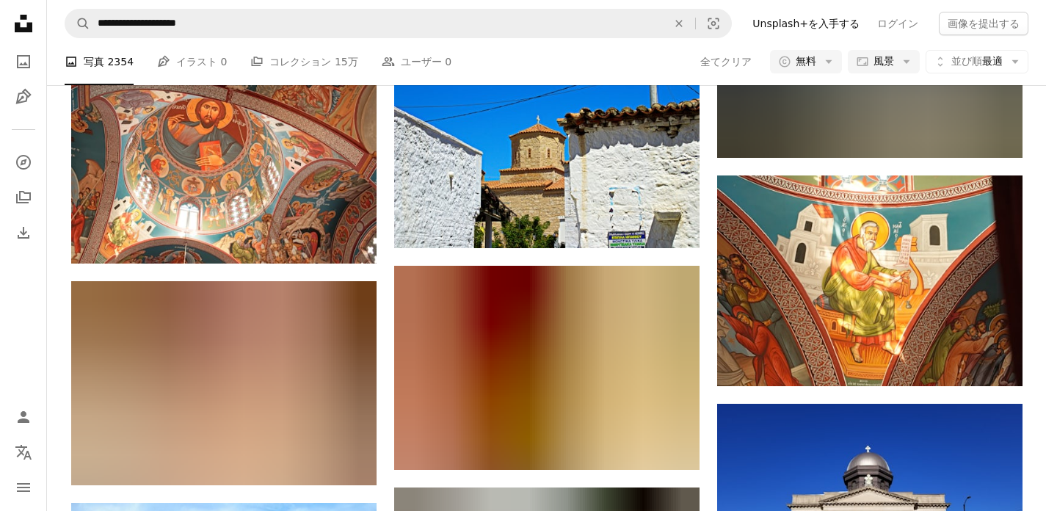
scroll to position [2912, 0]
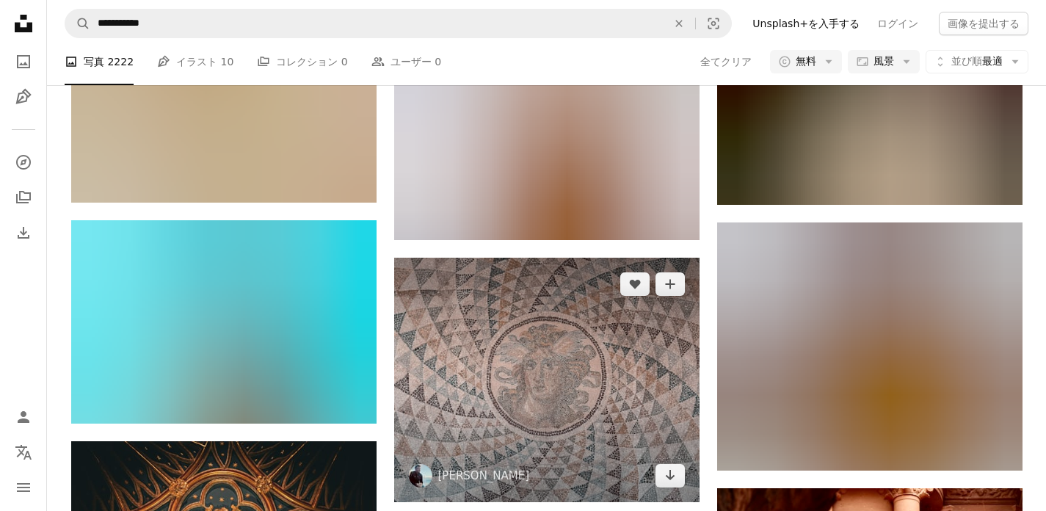
scroll to position [7387, 0]
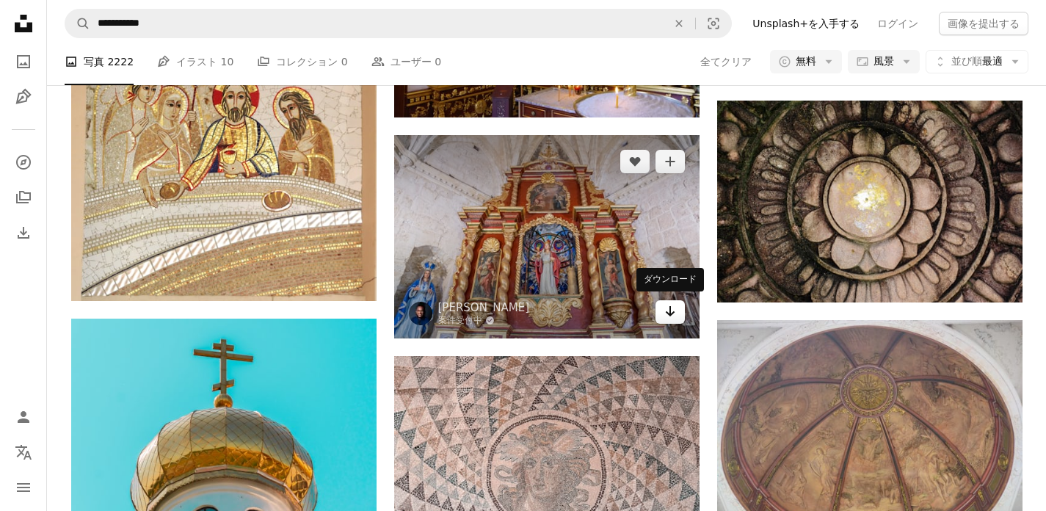
click at [661, 305] on link "Arrow pointing down" at bounding box center [669, 311] width 29 height 23
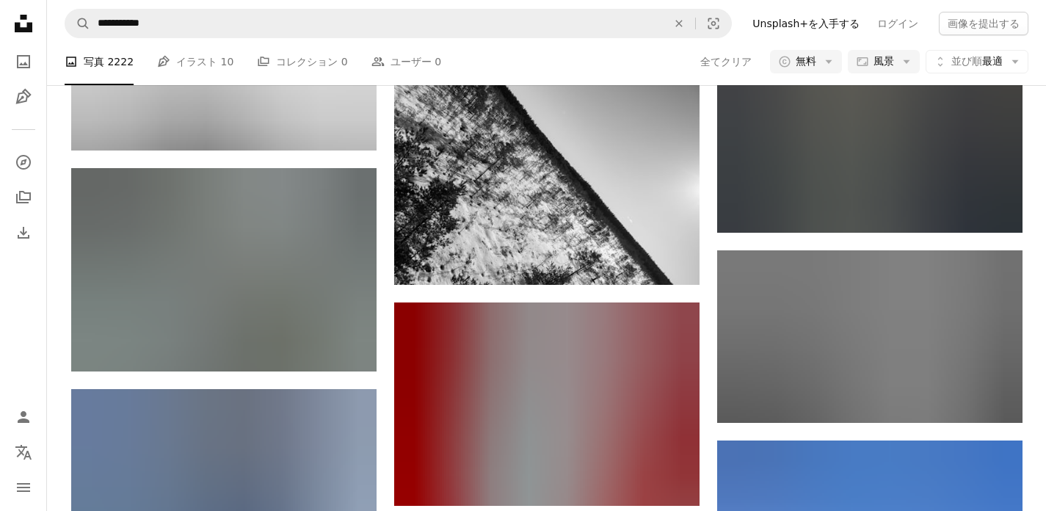
scroll to position [0, 0]
